Goal: Task Accomplishment & Management: Use online tool/utility

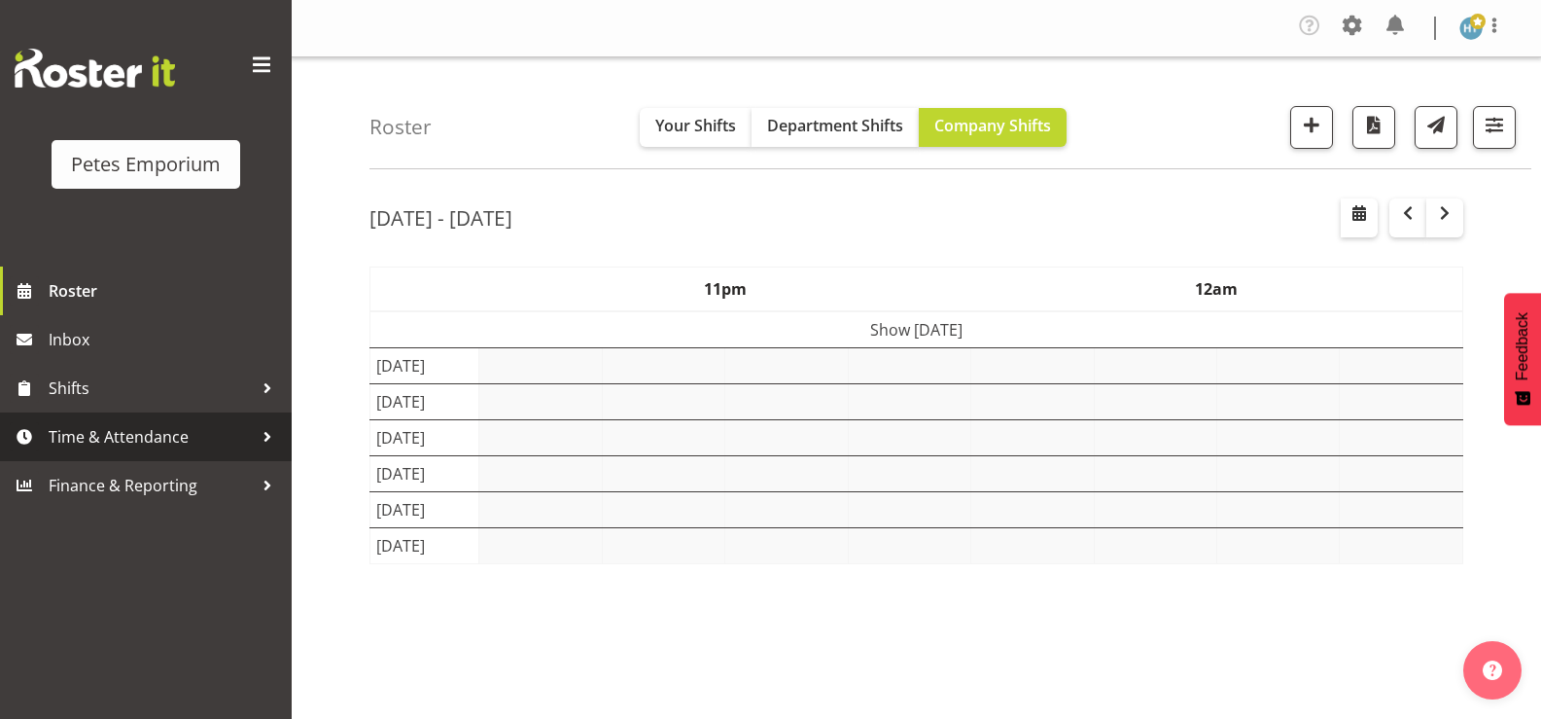
click at [118, 436] on span "Time & Attendance" at bounding box center [151, 436] width 204 height 29
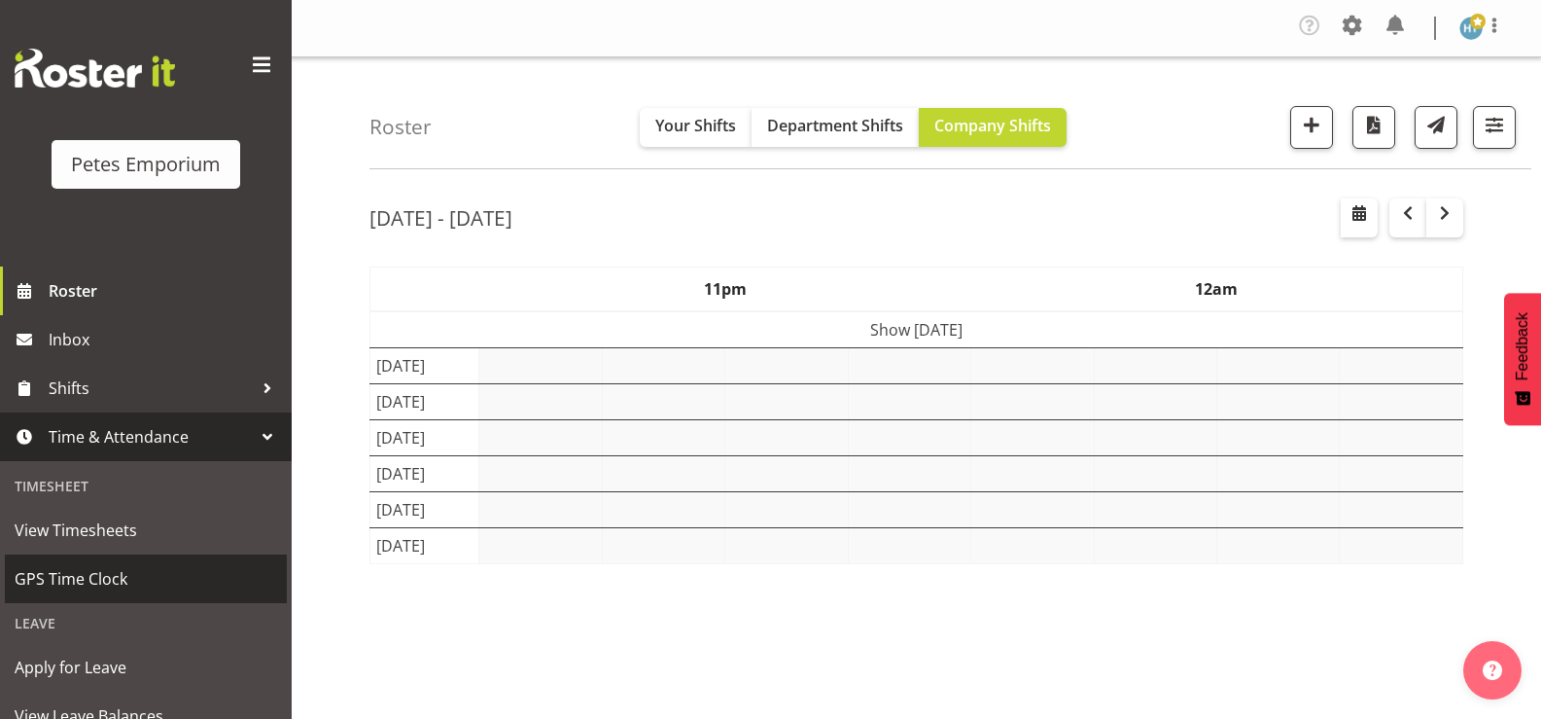
click at [70, 573] on span "GPS Time Clock" at bounding box center [146, 578] width 263 height 29
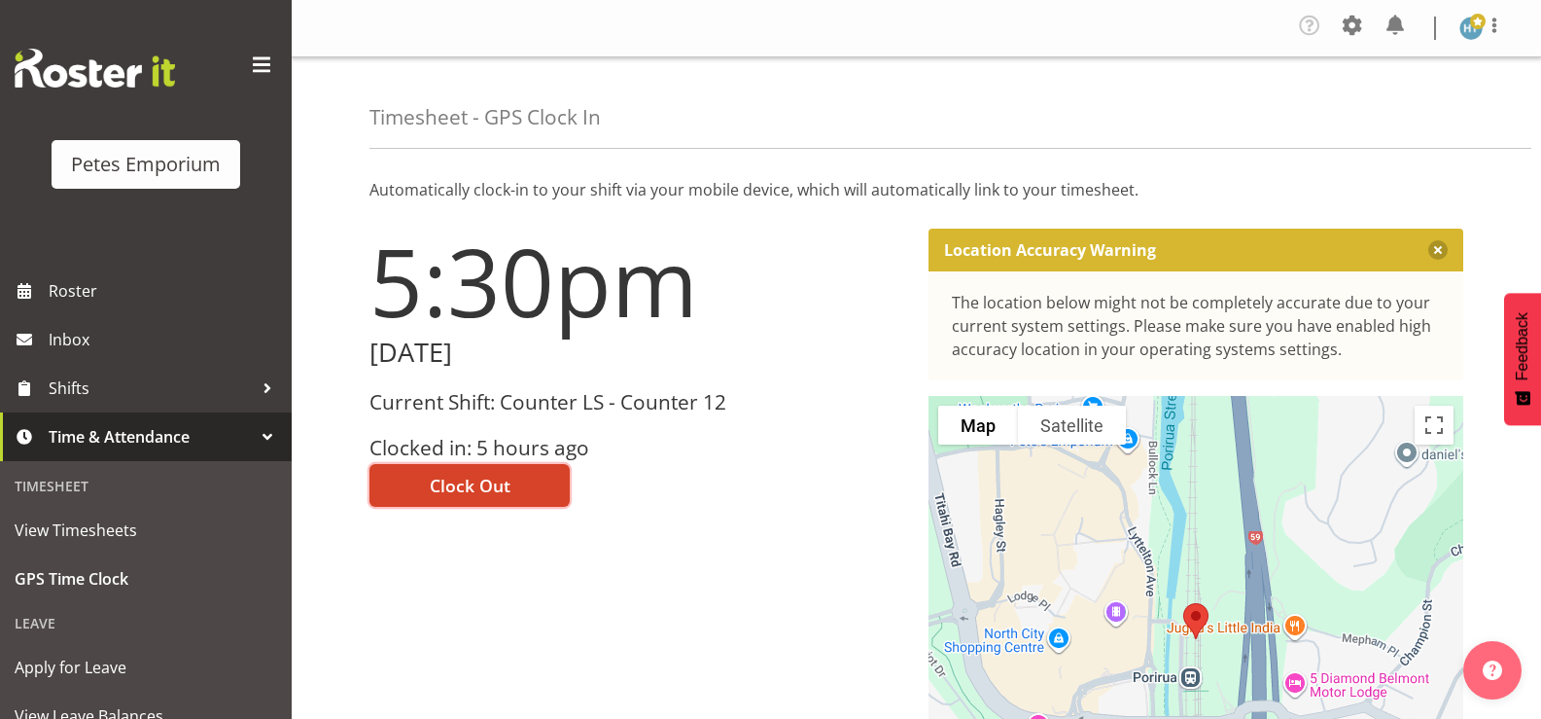
click at [454, 482] on span "Clock Out" at bounding box center [470, 485] width 81 height 25
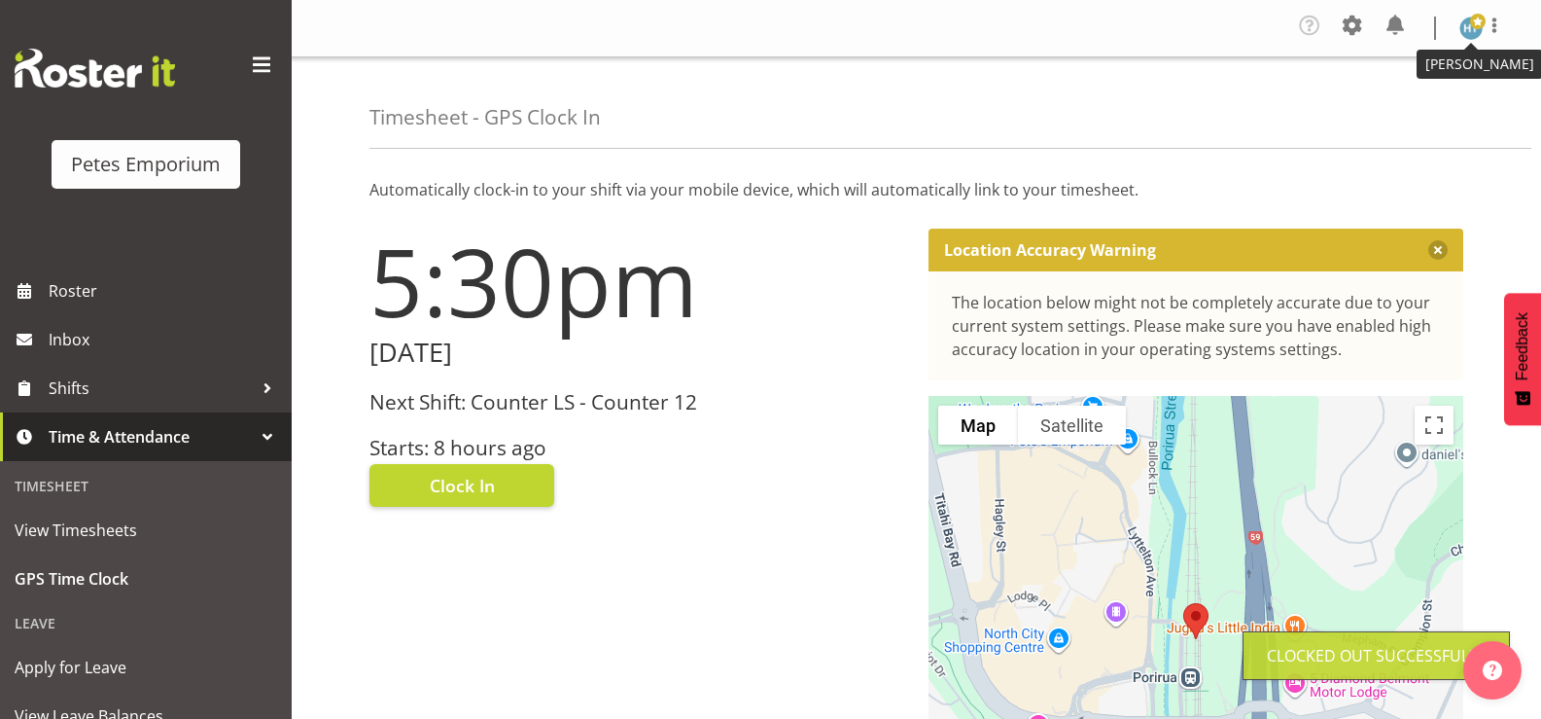
click at [1474, 34] on img at bounding box center [1471, 28] width 23 height 23
click at [1386, 106] on link "Log Out" at bounding box center [1413, 106] width 187 height 35
